Goal: Task Accomplishment & Management: Manage account settings

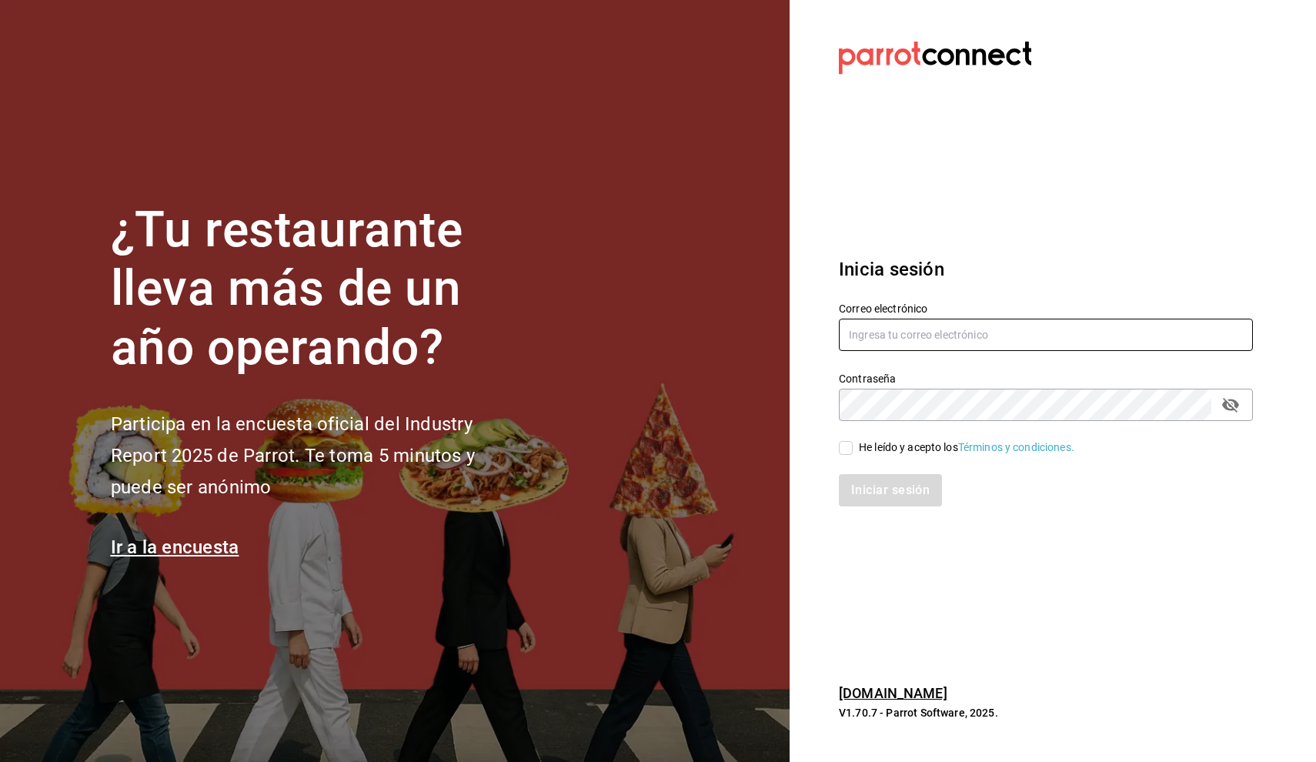
type input "nino.franco@tpn.mx"
click at [837, 440] on div "He leído y acepto los Términos y condiciones." at bounding box center [1036, 438] width 432 height 35
click at [840, 446] on input "He leído y acepto los Términos y condiciones." at bounding box center [846, 448] width 14 height 14
checkbox input "true"
click at [864, 494] on button "Iniciar sesión" at bounding box center [891, 490] width 105 height 32
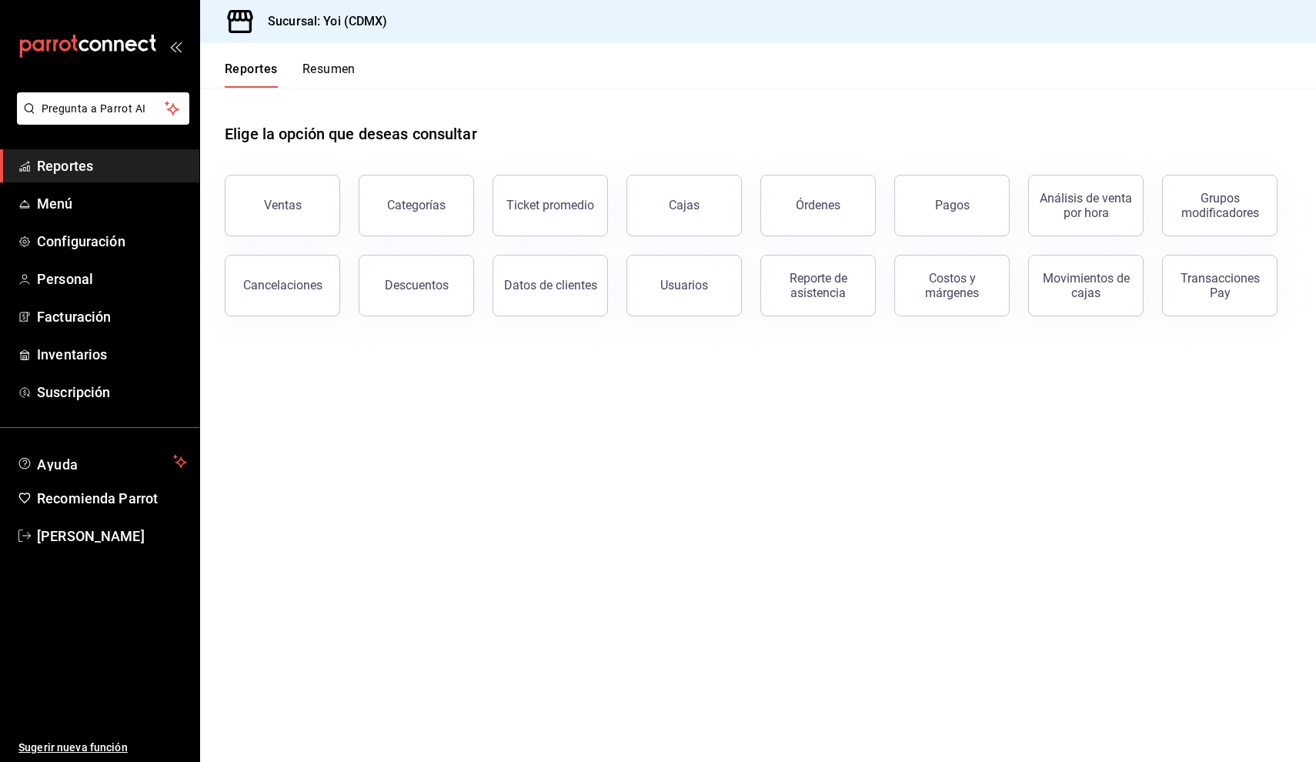
click at [326, 75] on button "Resumen" at bounding box center [328, 75] width 53 height 26
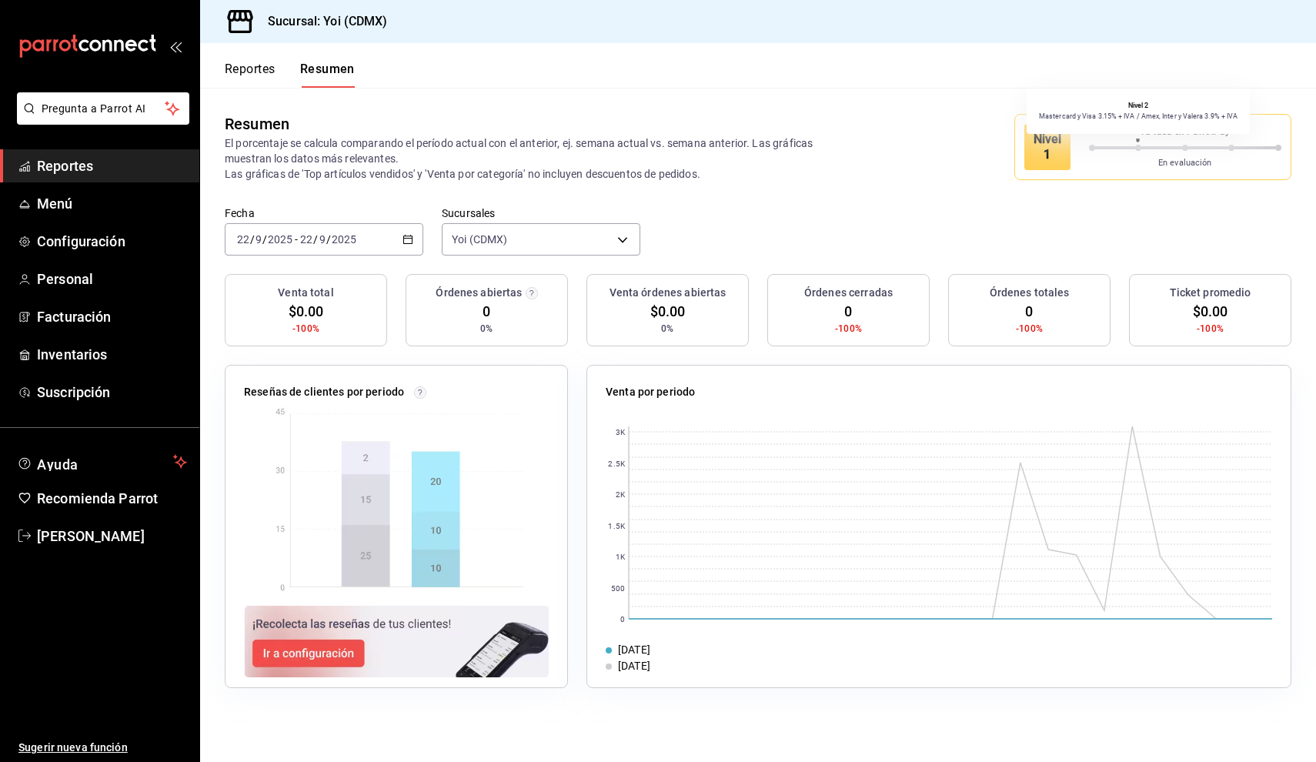
click at [1103, 146] on span at bounding box center [1115, 147] width 41 height 3
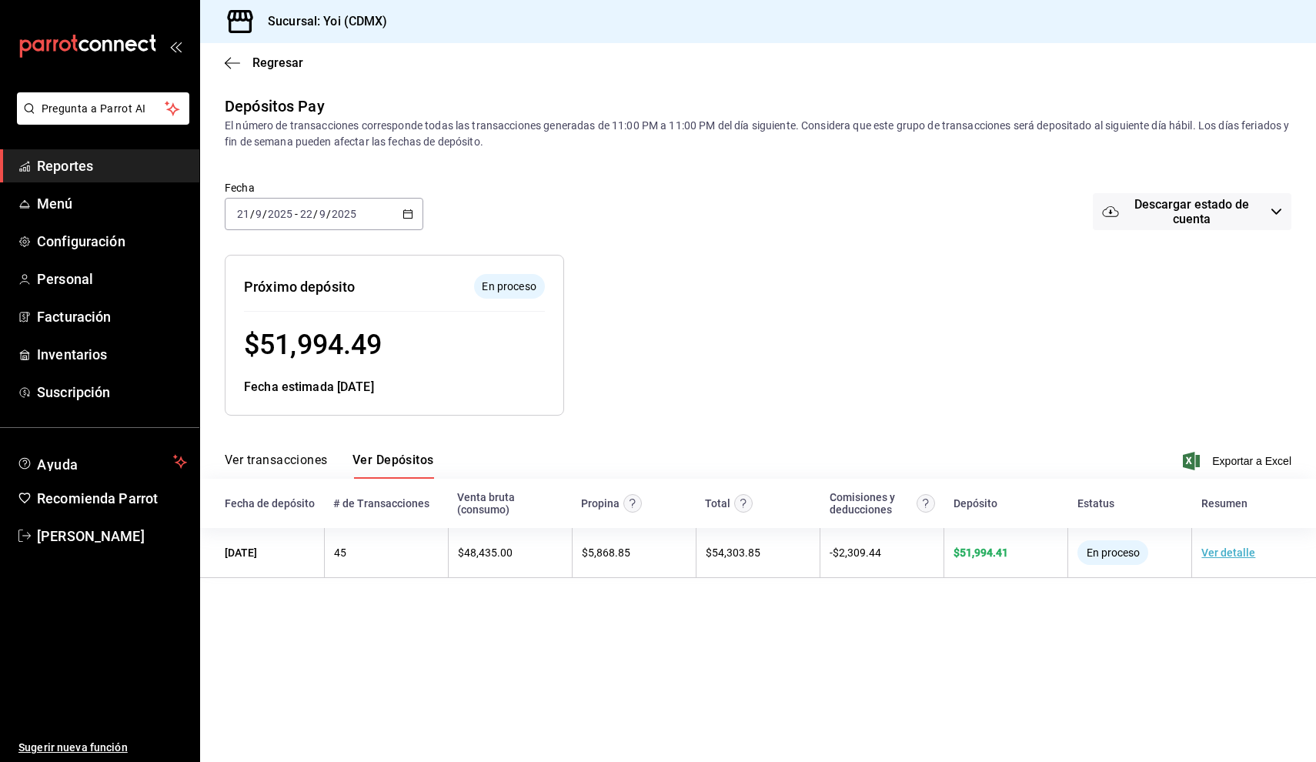
click at [412, 218] on \(Stroke\) "button" at bounding box center [407, 214] width 9 height 8
click at [332, 356] on span "Mes actual" at bounding box center [297, 364] width 119 height 16
